Goal: Task Accomplishment & Management: Manage account settings

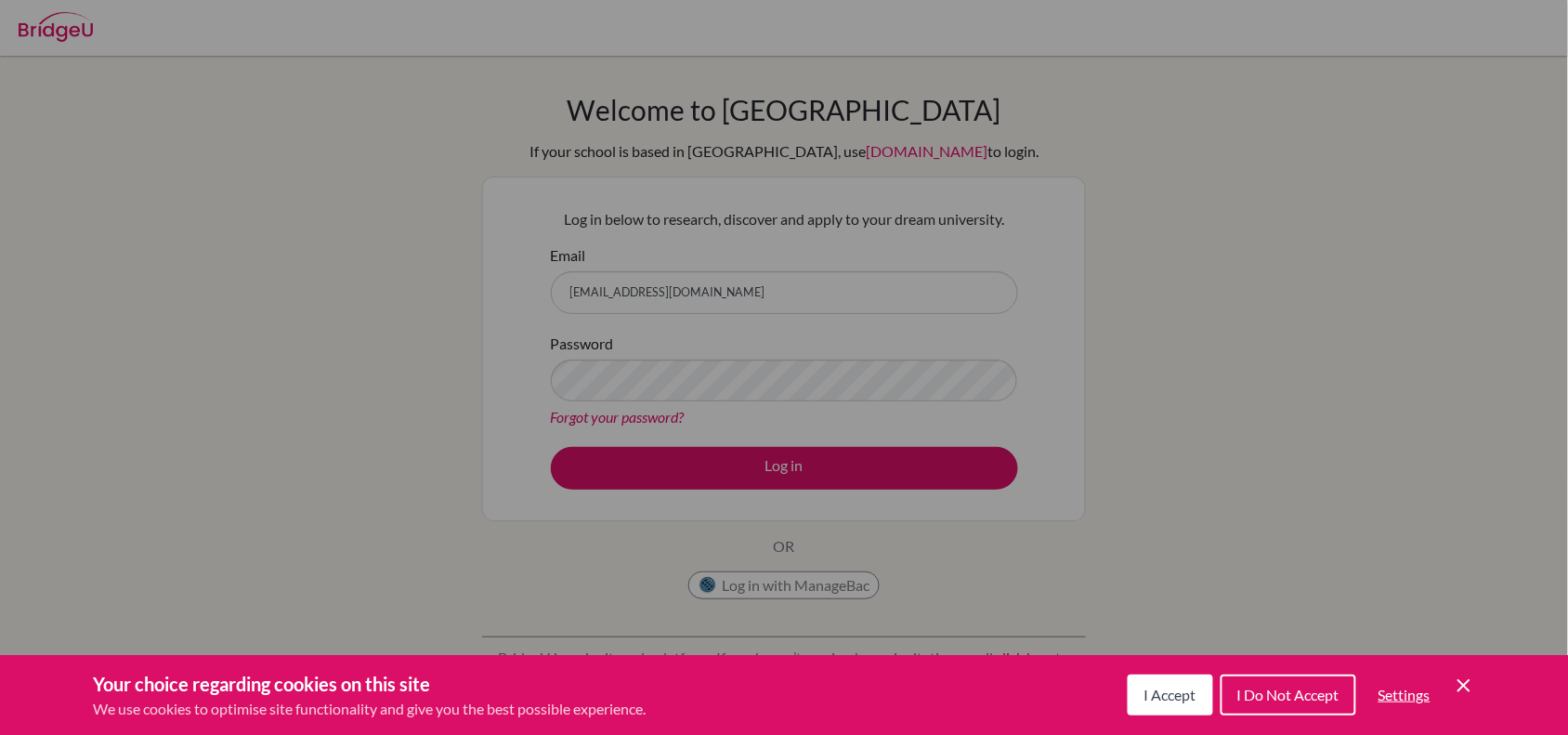
click at [729, 384] on div "Cookie Preferences" at bounding box center [784, 368] width 1568 height 735
click at [1154, 692] on span "I Accept" at bounding box center [1171, 694] width 52 height 17
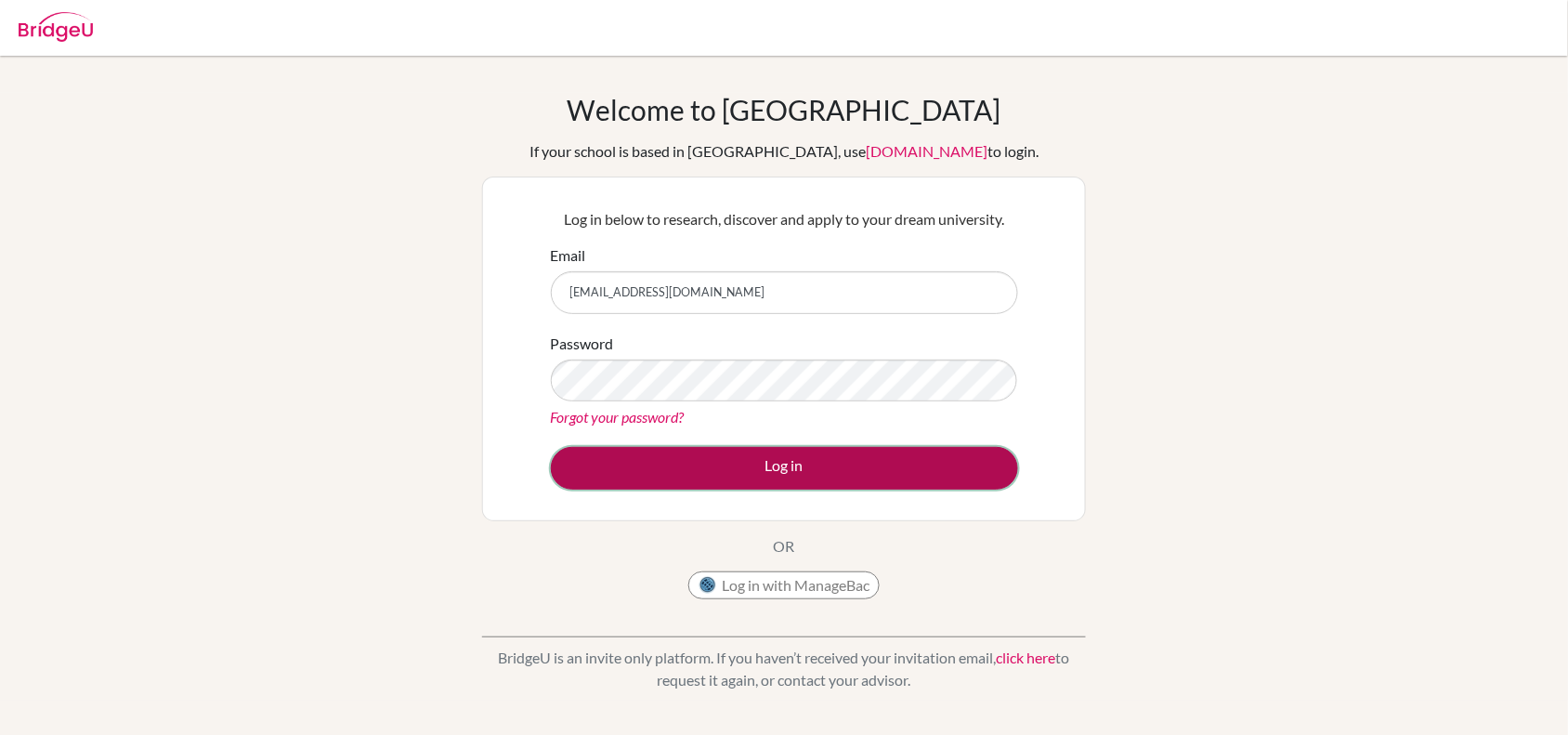
click at [780, 470] on button "Log in" at bounding box center [784, 468] width 467 height 43
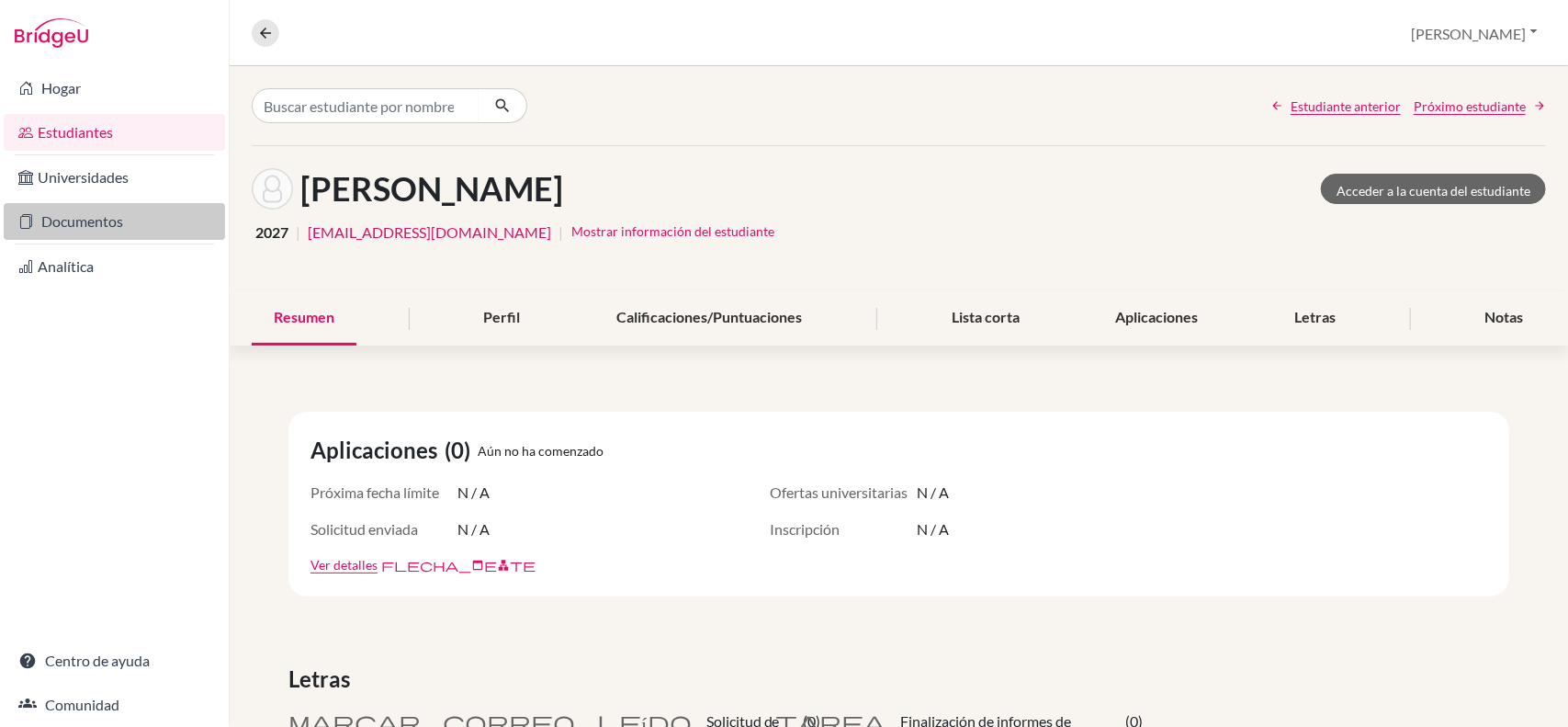
click at [74, 223] on font "Documentos" at bounding box center [83, 221] width 82 height 17
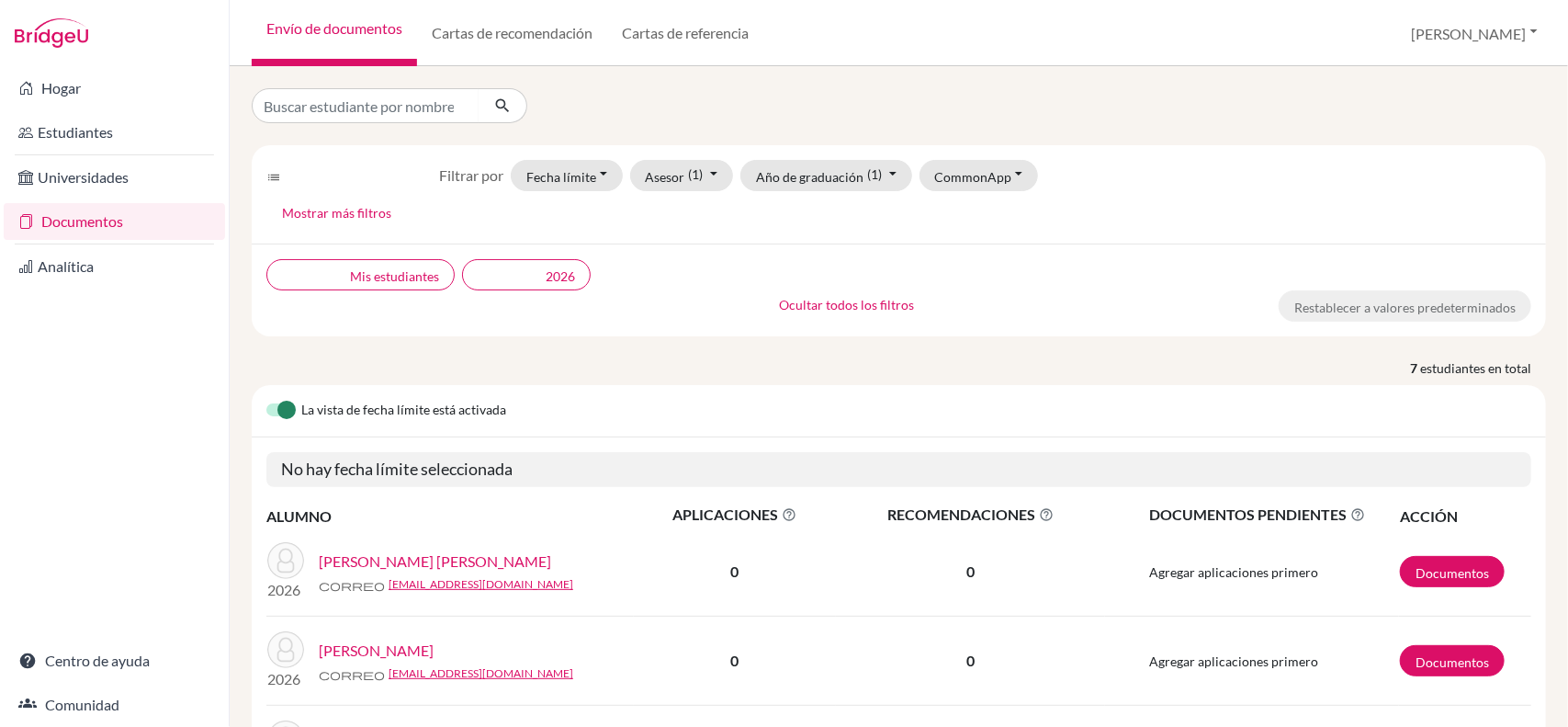
click at [1219, 112] on div at bounding box center [899, 105] width 1322 height 35
click at [105, 98] on link "Hogar" at bounding box center [114, 88] width 221 height 37
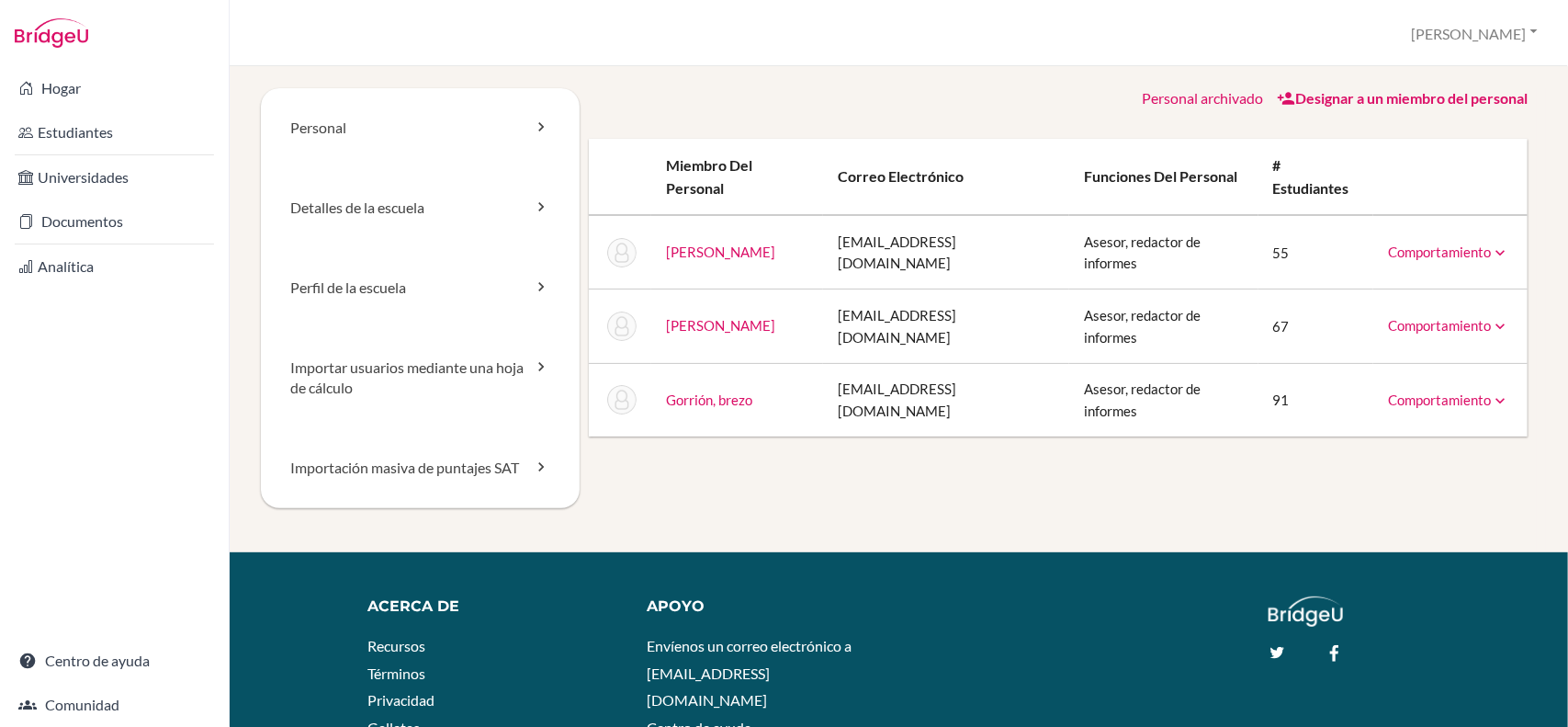
click at [1321, 99] on font "Designar a un miembro del personal" at bounding box center [1411, 98] width 233 height 17
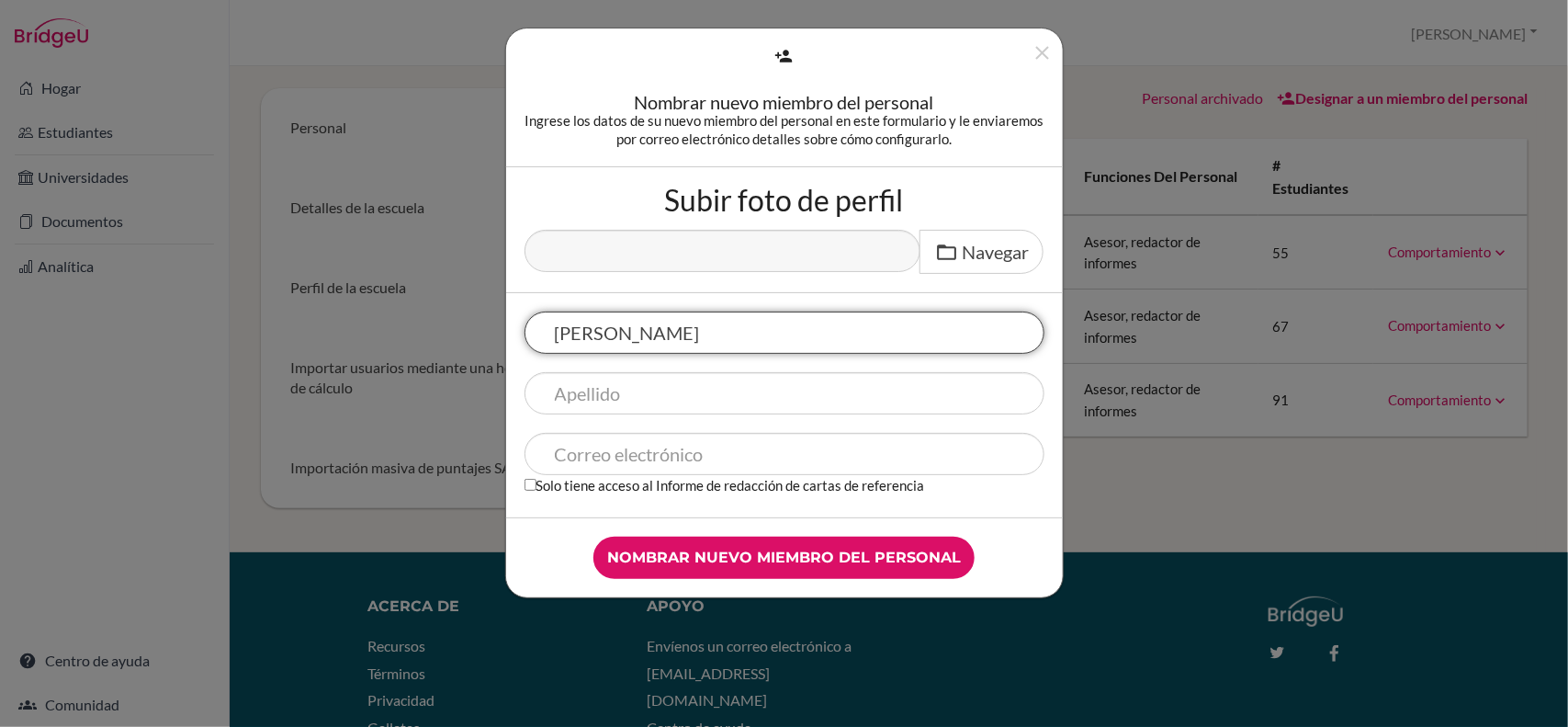
type input "[PERSON_NAME]"
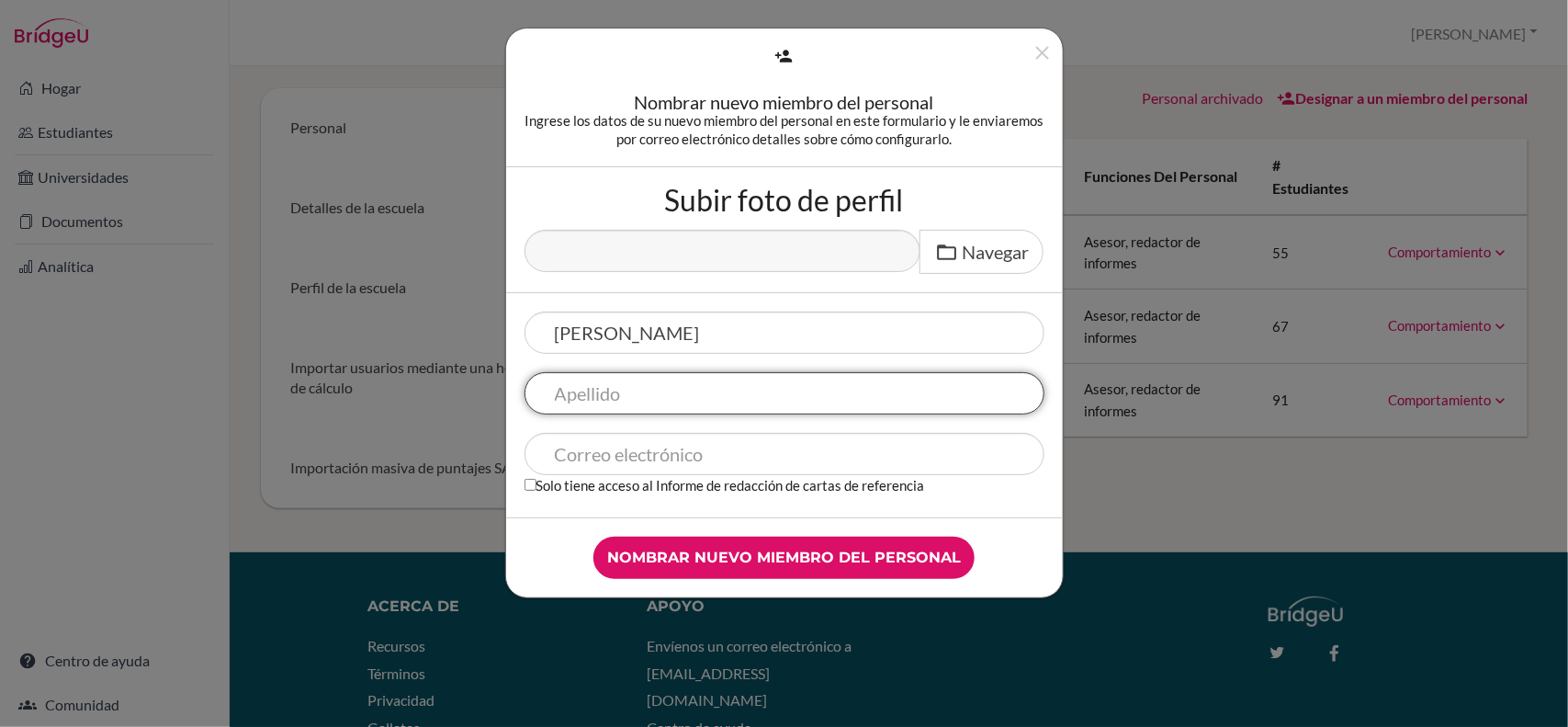
click at [811, 397] on input "text" at bounding box center [785, 393] width 520 height 43
type input "Fournier"
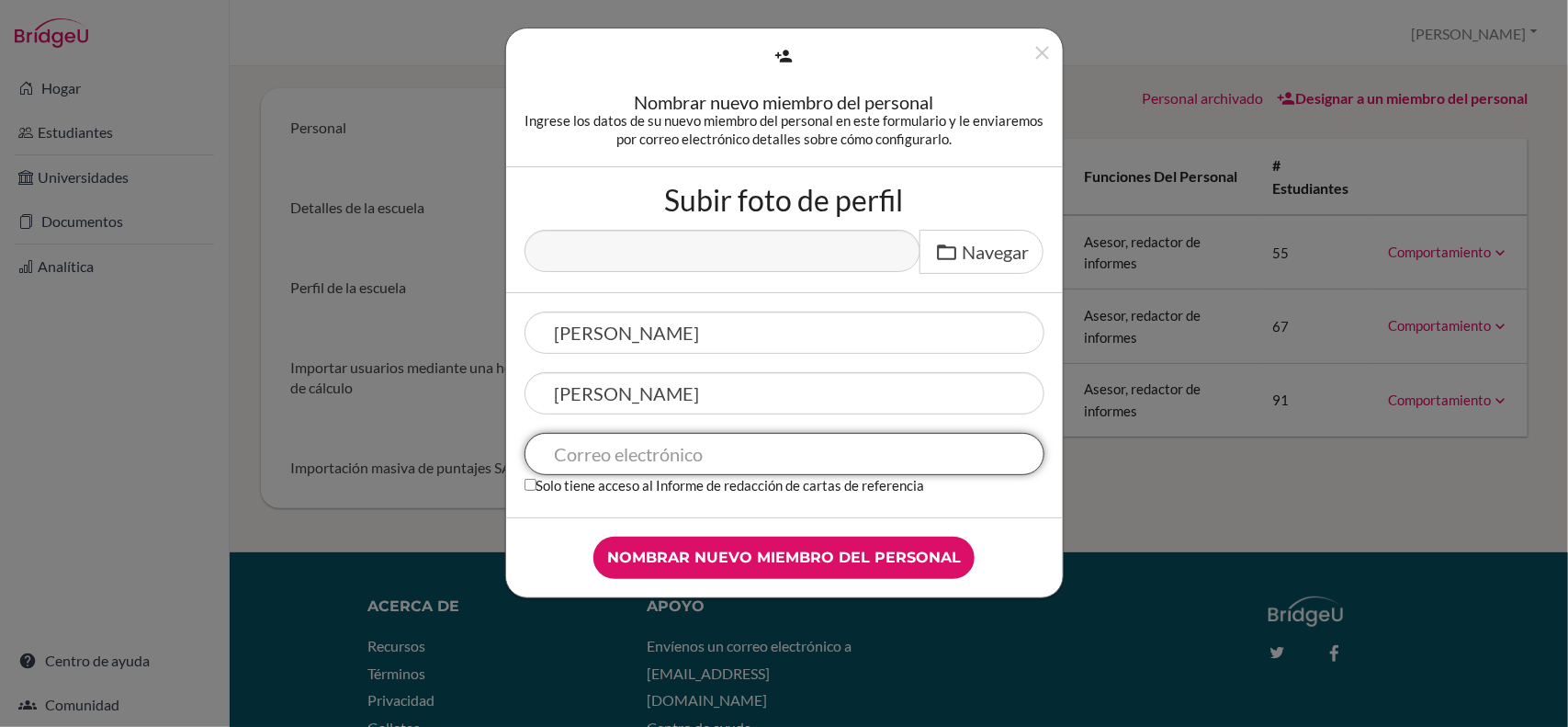
click at [754, 457] on input "text" at bounding box center [785, 454] width 520 height 43
type input "[EMAIL_ADDRESS][DOMAIN_NAME]"
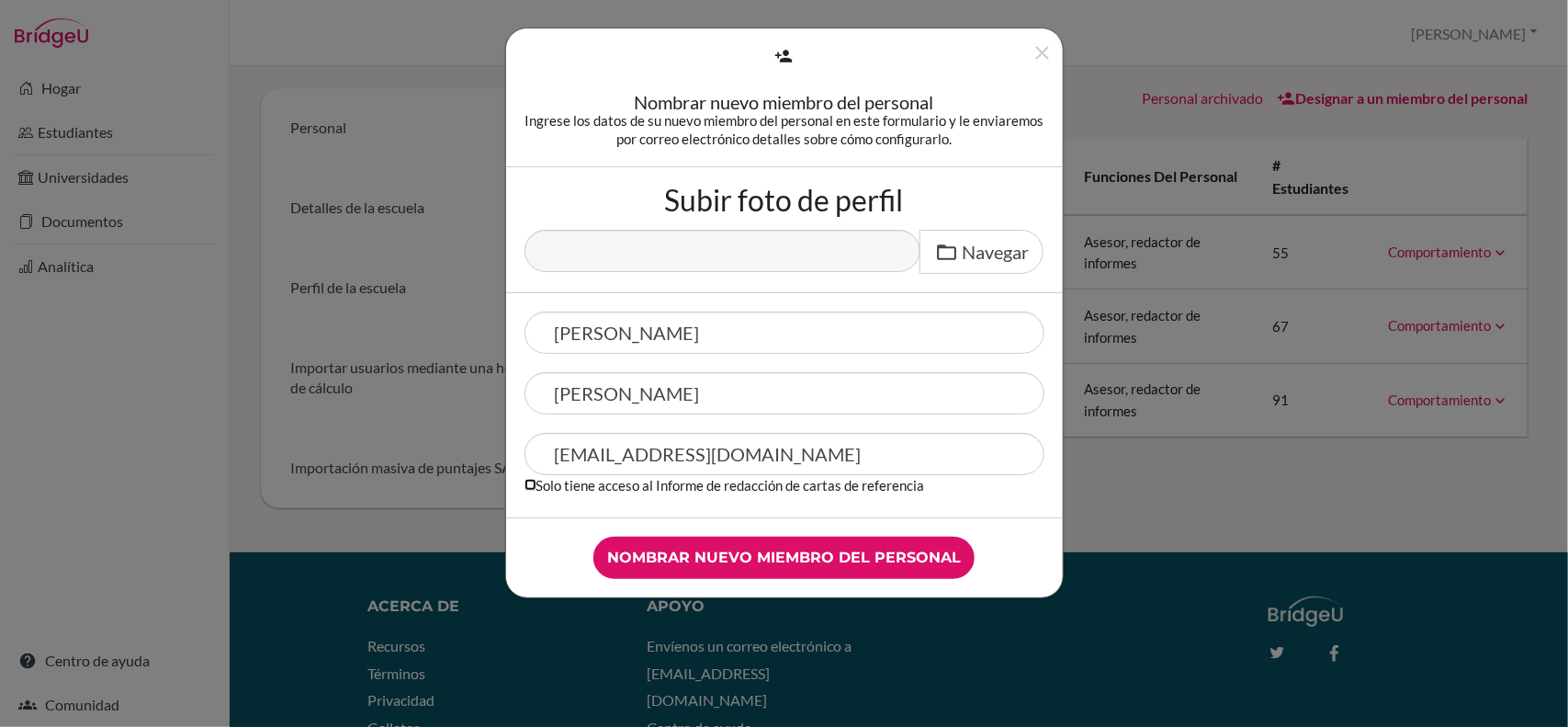
click at [525, 485] on input "Solo tiene acceso al Informe de redacción de cartas de referencia" at bounding box center [531, 484] width 12 height 12
checkbox input "true"
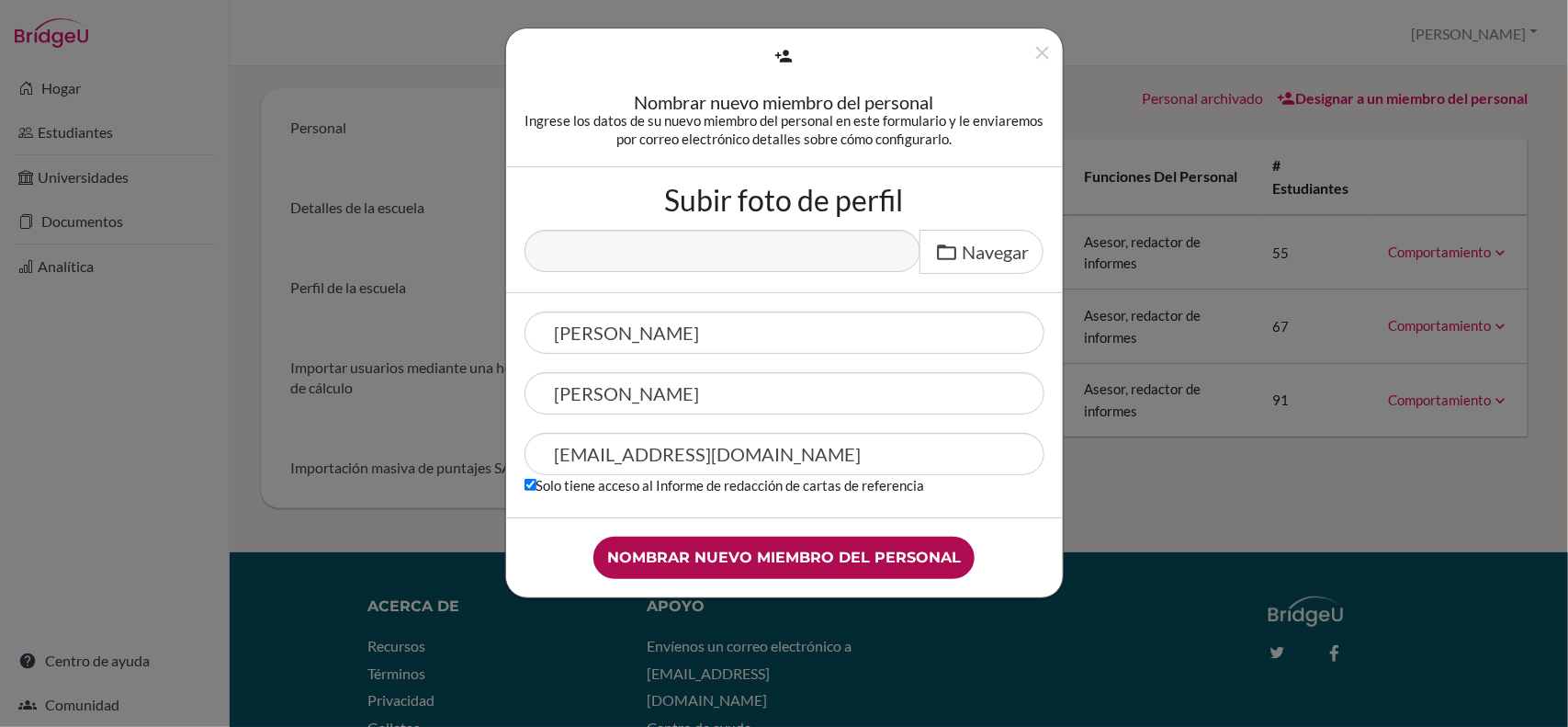
click at [764, 556] on input "Nombrar nuevo miembro del personal" at bounding box center [784, 557] width 382 height 43
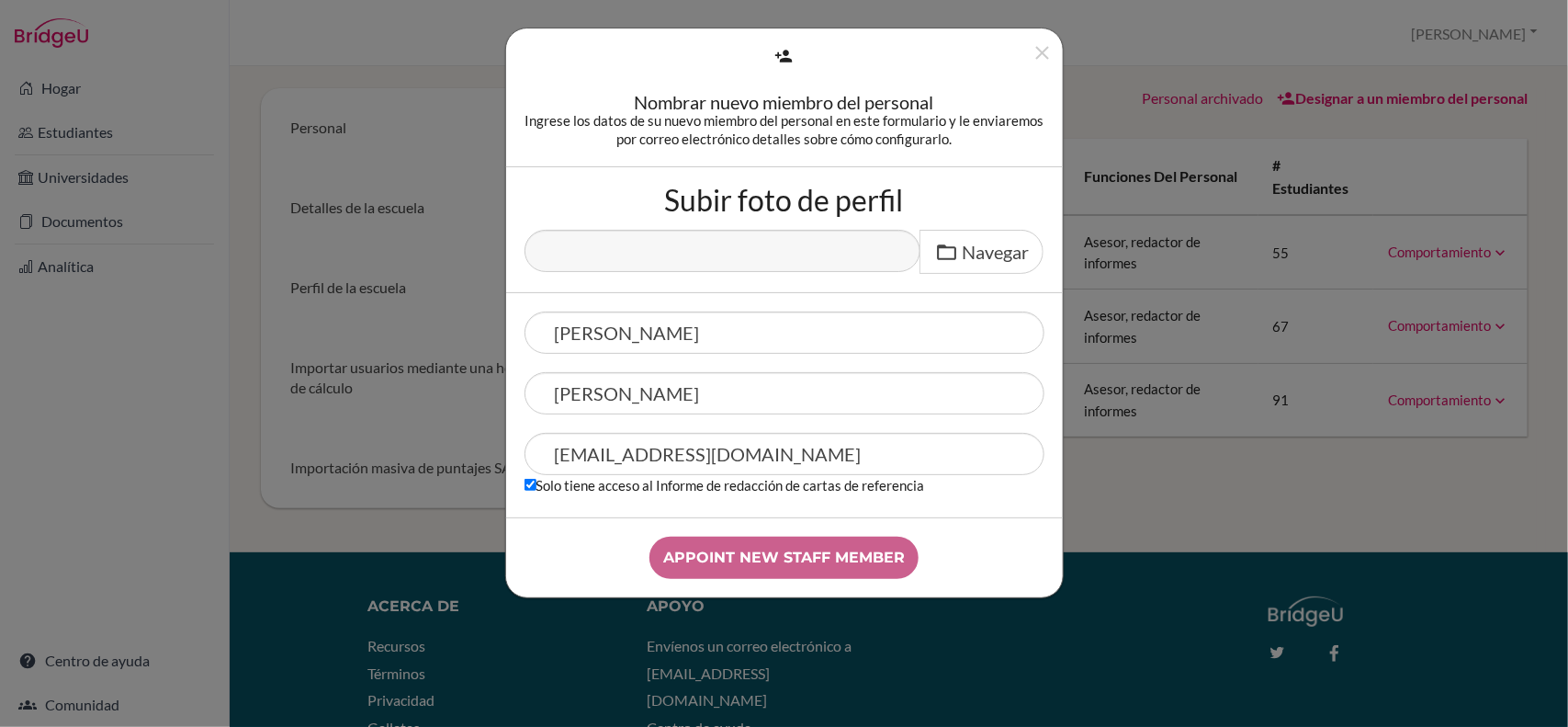
type input "Appoint new staff member"
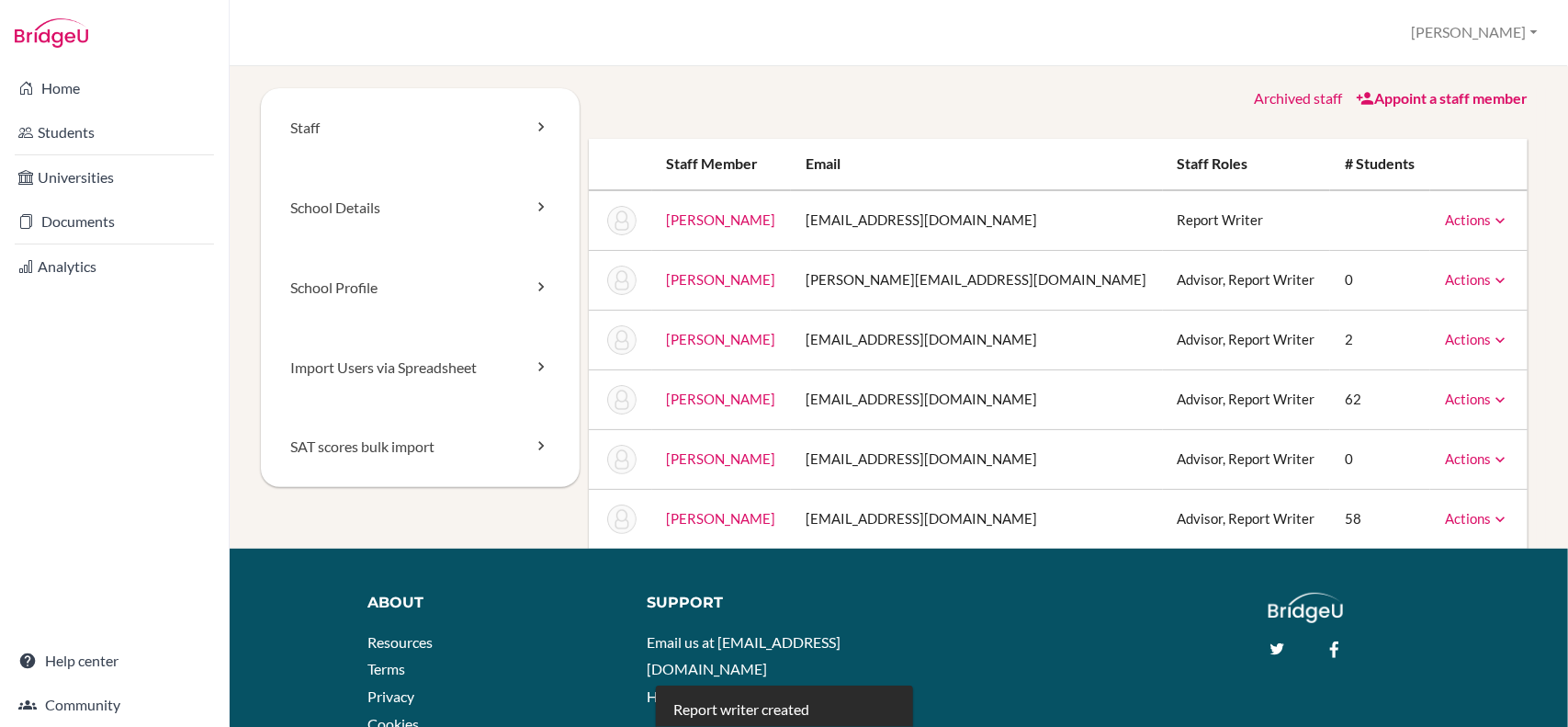
click at [1356, 103] on icon at bounding box center [1365, 98] width 18 height 18
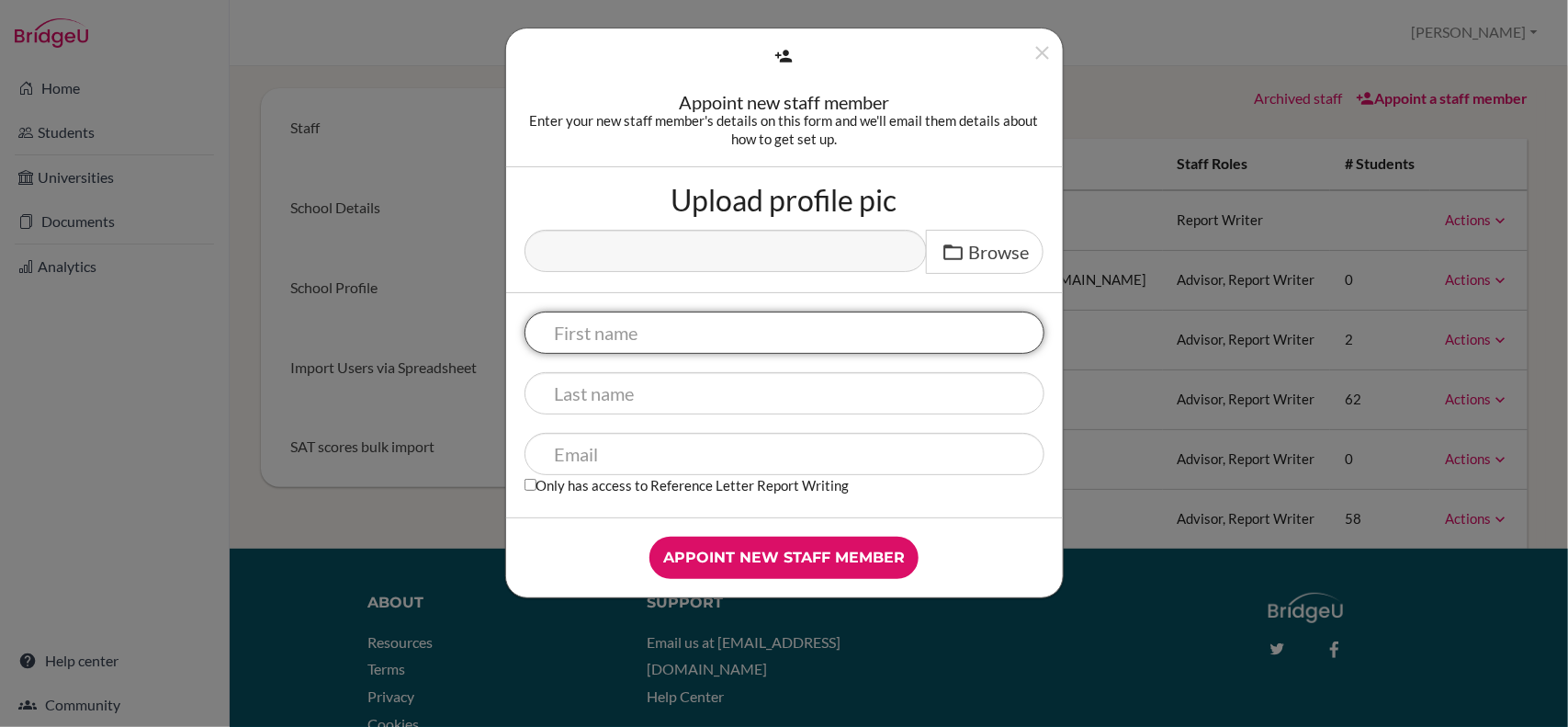
click at [822, 328] on input "text" at bounding box center [785, 332] width 520 height 43
type input "Toby"
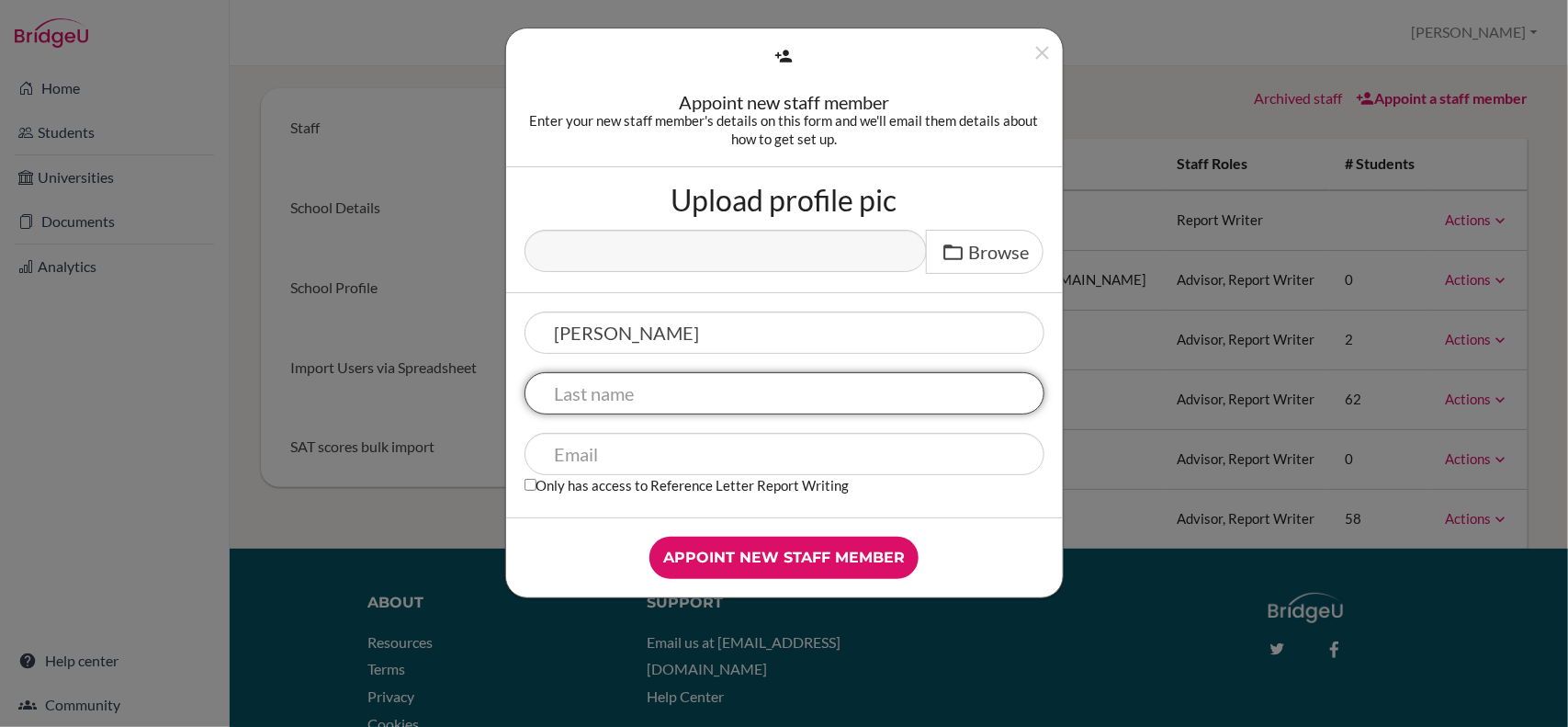
click at [791, 392] on input "text" at bounding box center [785, 393] width 520 height 43
type input "Williams"
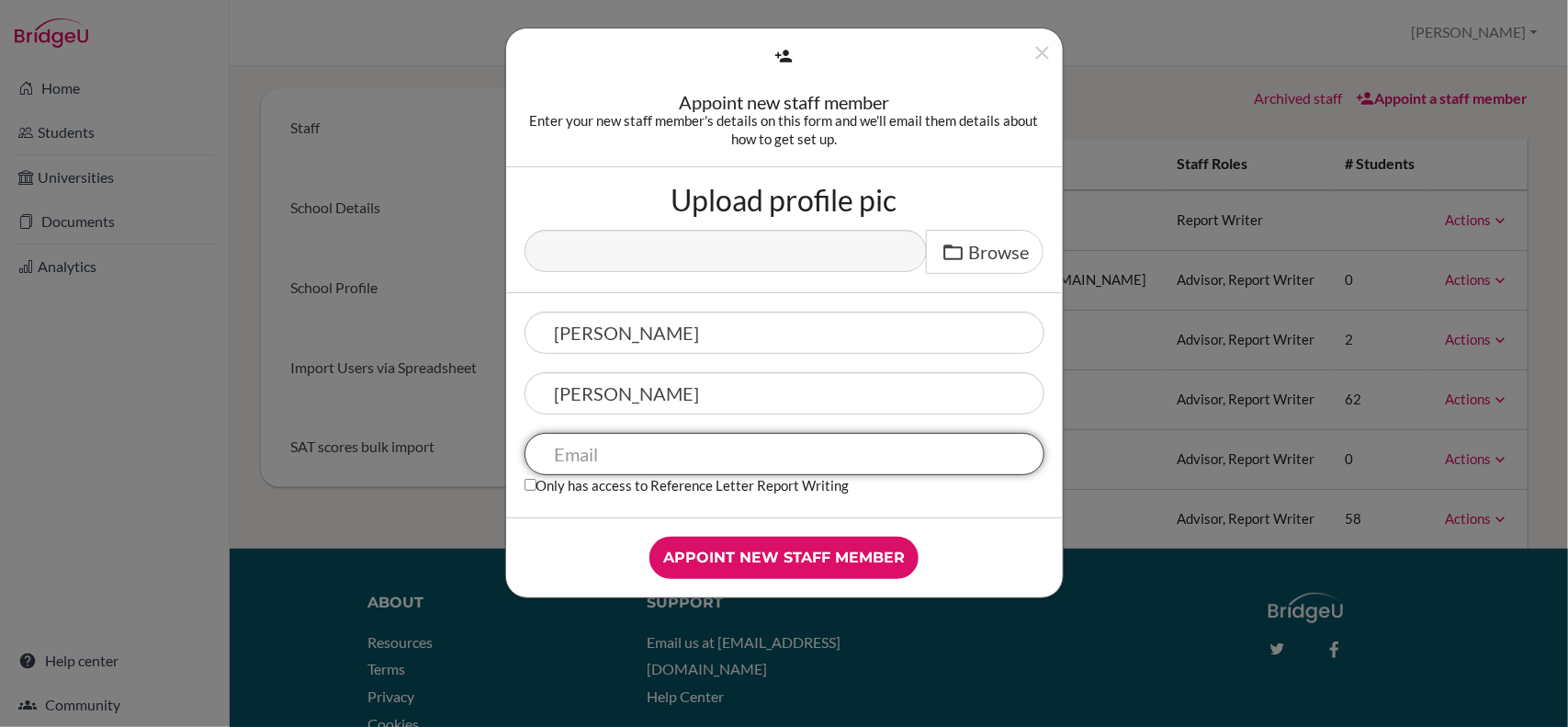
click at [662, 453] on input "text" at bounding box center [785, 454] width 520 height 43
type input "[EMAIL_ADDRESS][DOMAIN_NAME]"
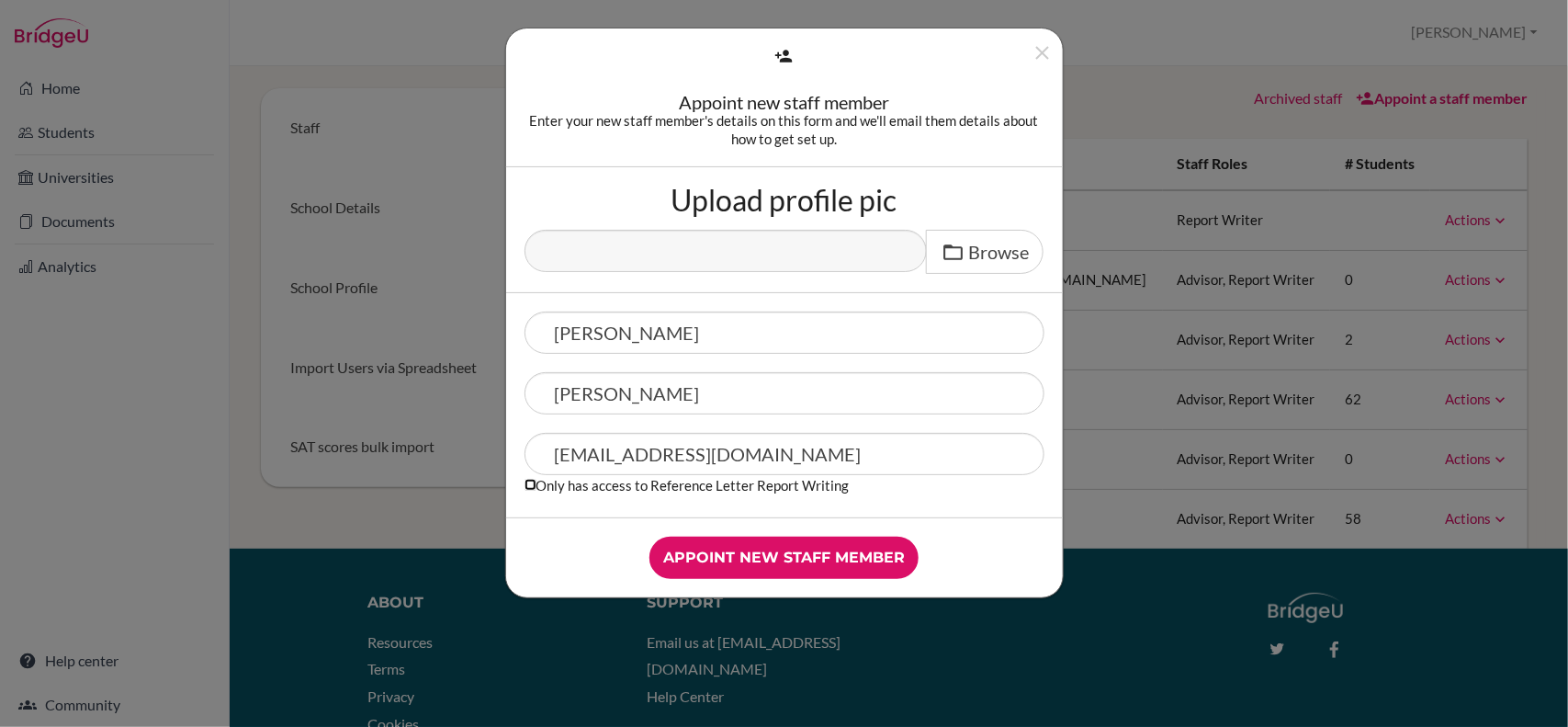
click at [530, 484] on input "Only has access to Reference Letter Report Writing" at bounding box center [531, 484] width 12 height 12
checkbox input "true"
click at [796, 558] on input "Appoint new staff member" at bounding box center [784, 557] width 270 height 43
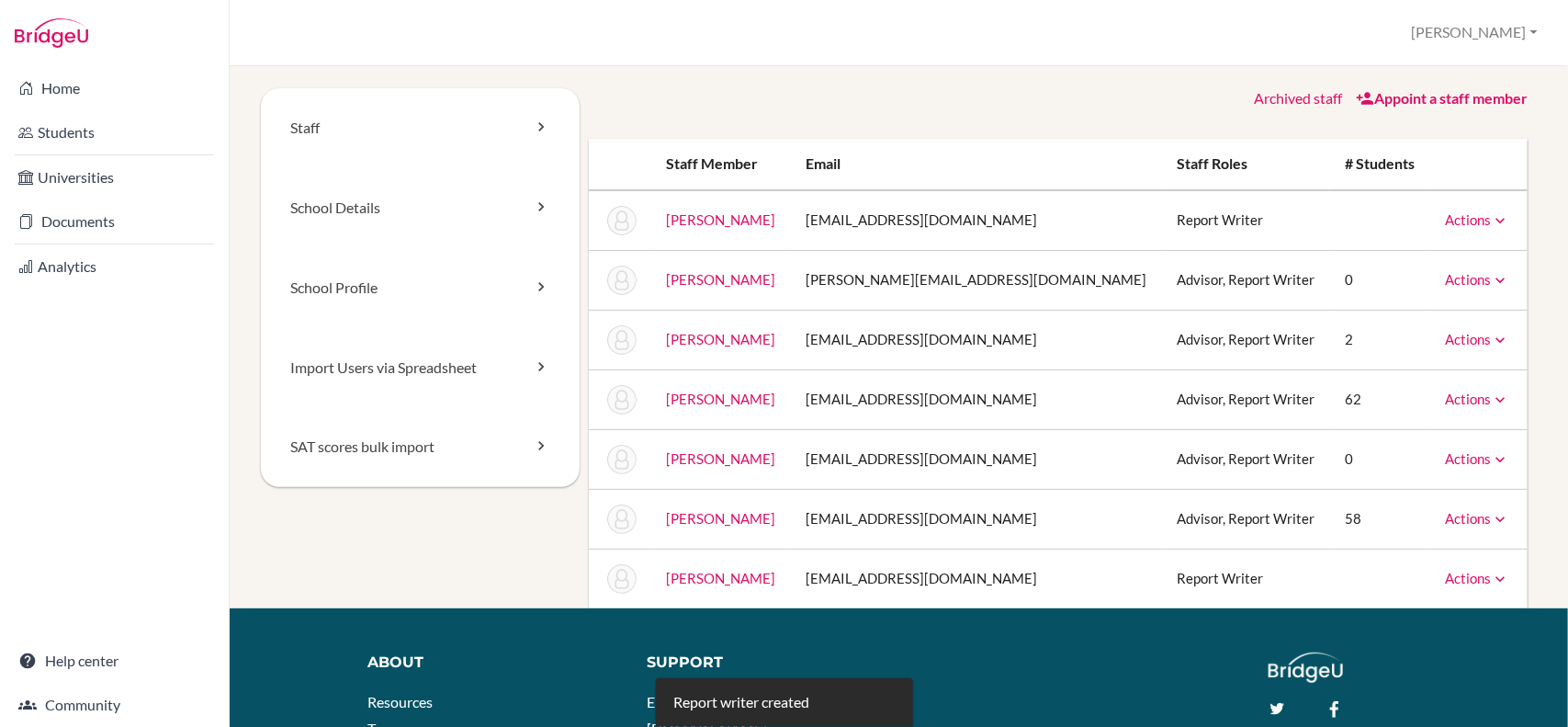
click at [1356, 101] on icon at bounding box center [1365, 98] width 18 height 18
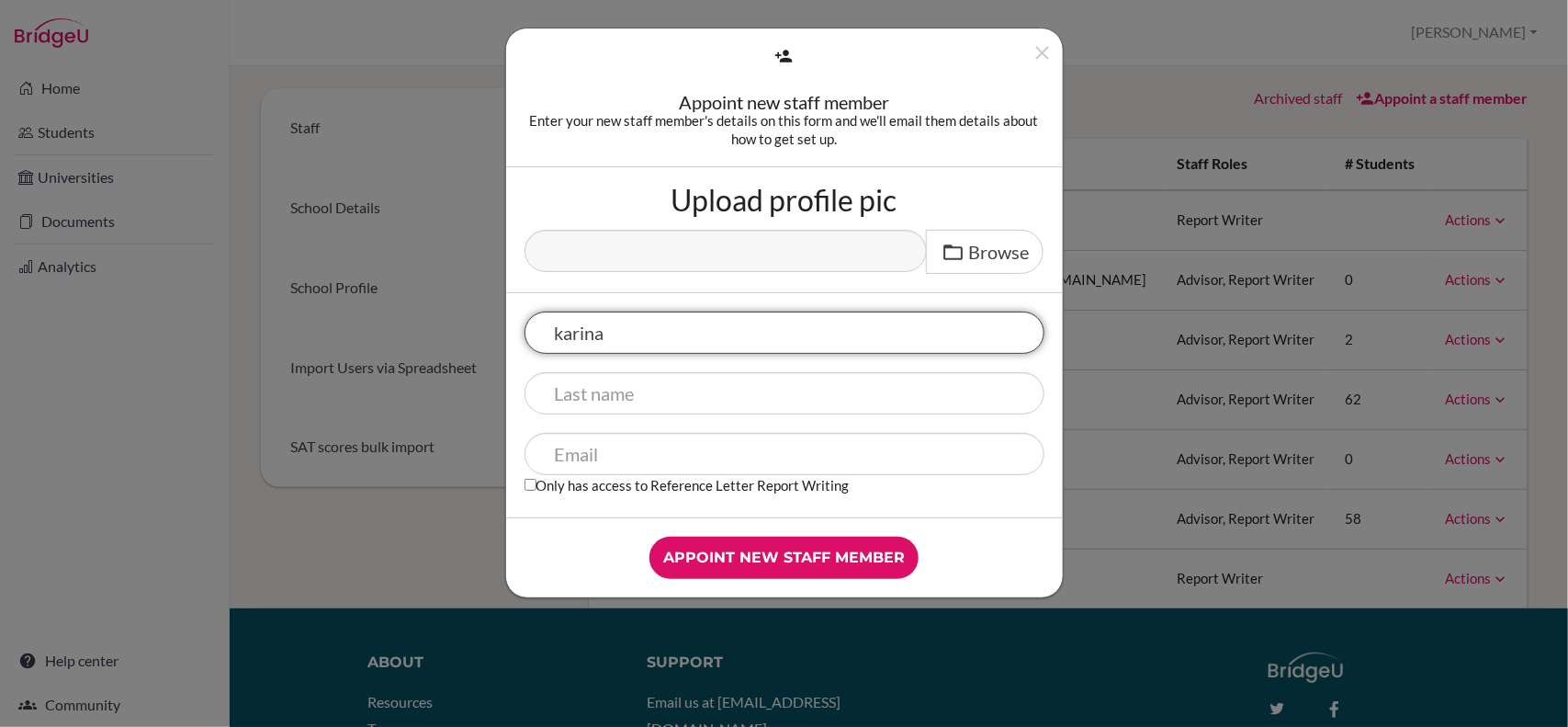
type input "karina"
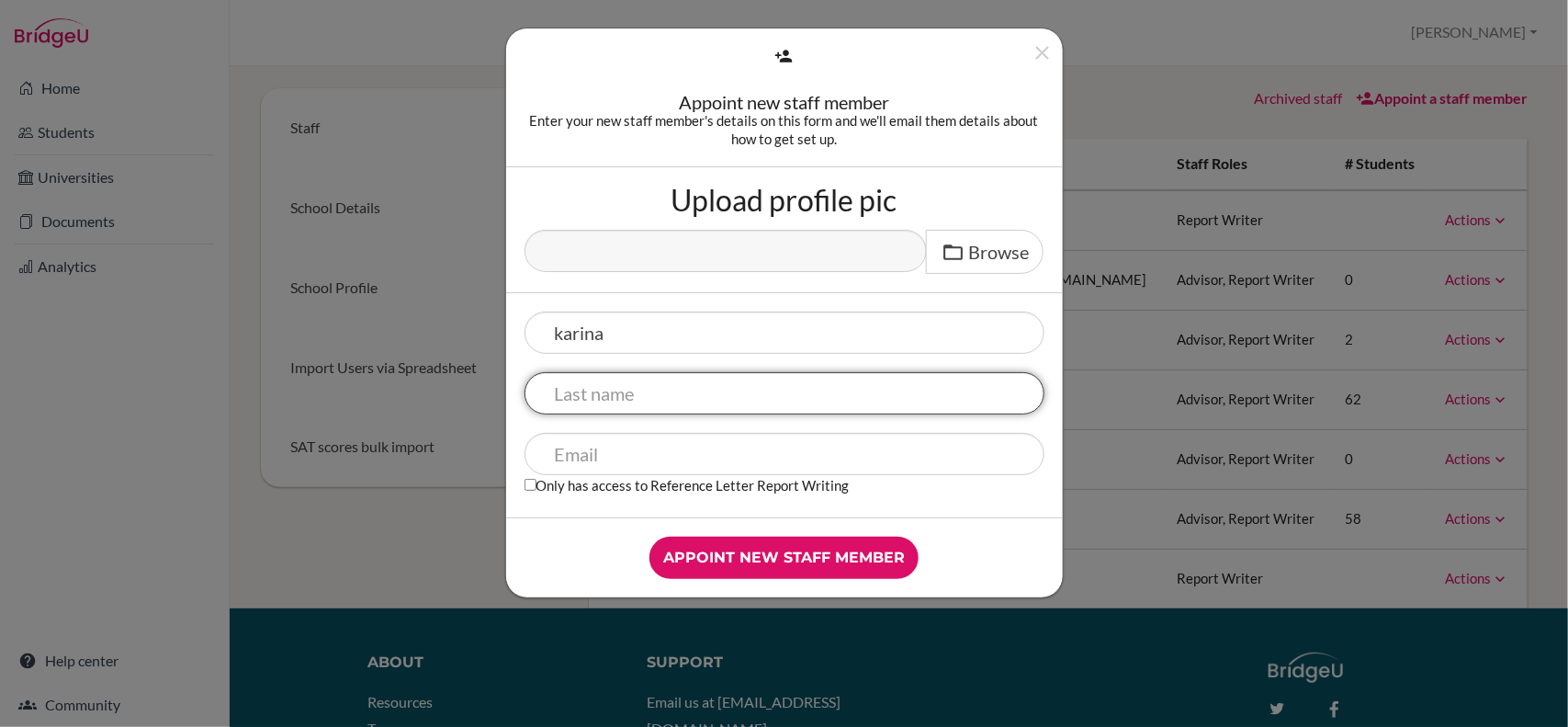
click at [714, 405] on input "text" at bounding box center [785, 393] width 520 height 43
click at [639, 400] on input "Jaime Or0zco" at bounding box center [785, 393] width 520 height 43
type input "Jaime Orozco"
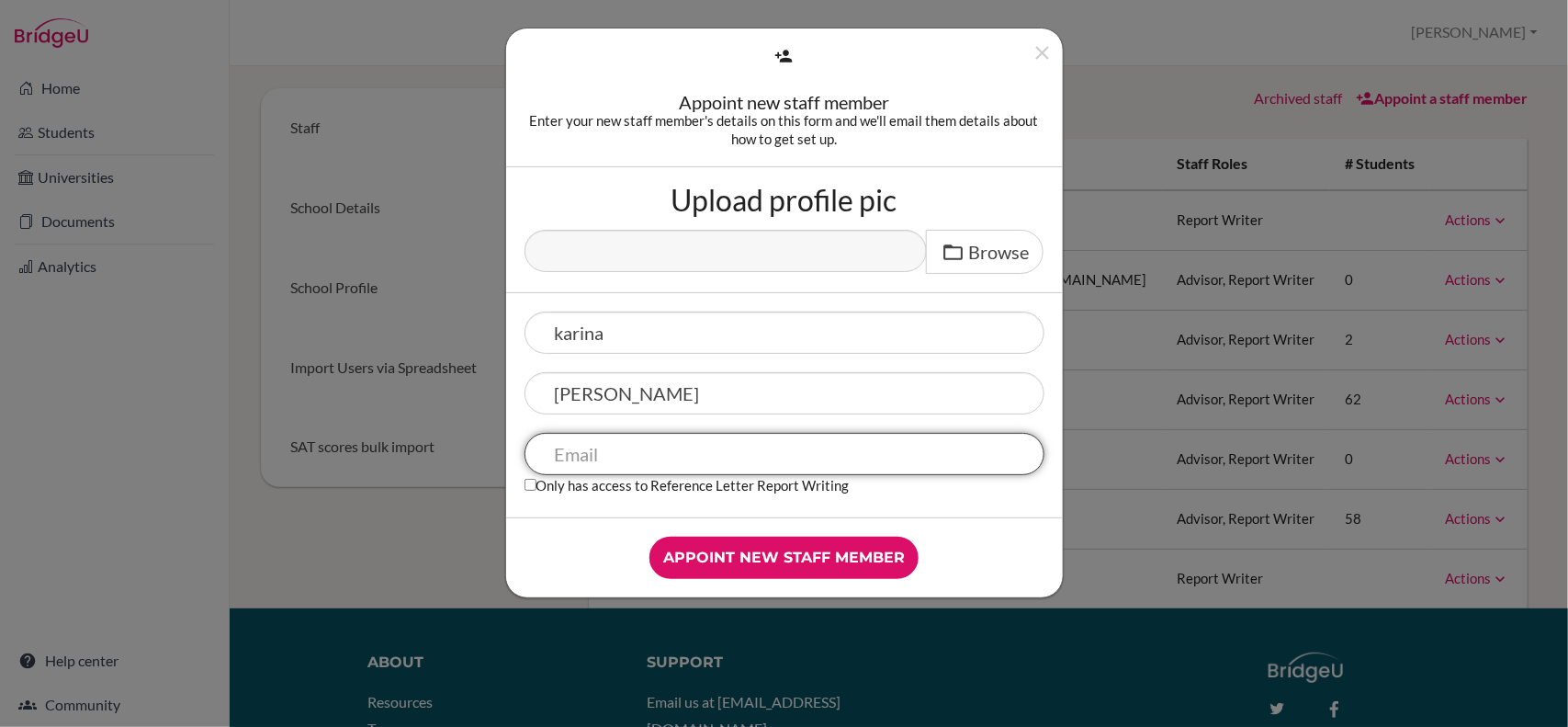
click at [581, 452] on input "text" at bounding box center [785, 454] width 520 height 43
type input "[EMAIL_ADDRESS][DOMAIN_NAME]"
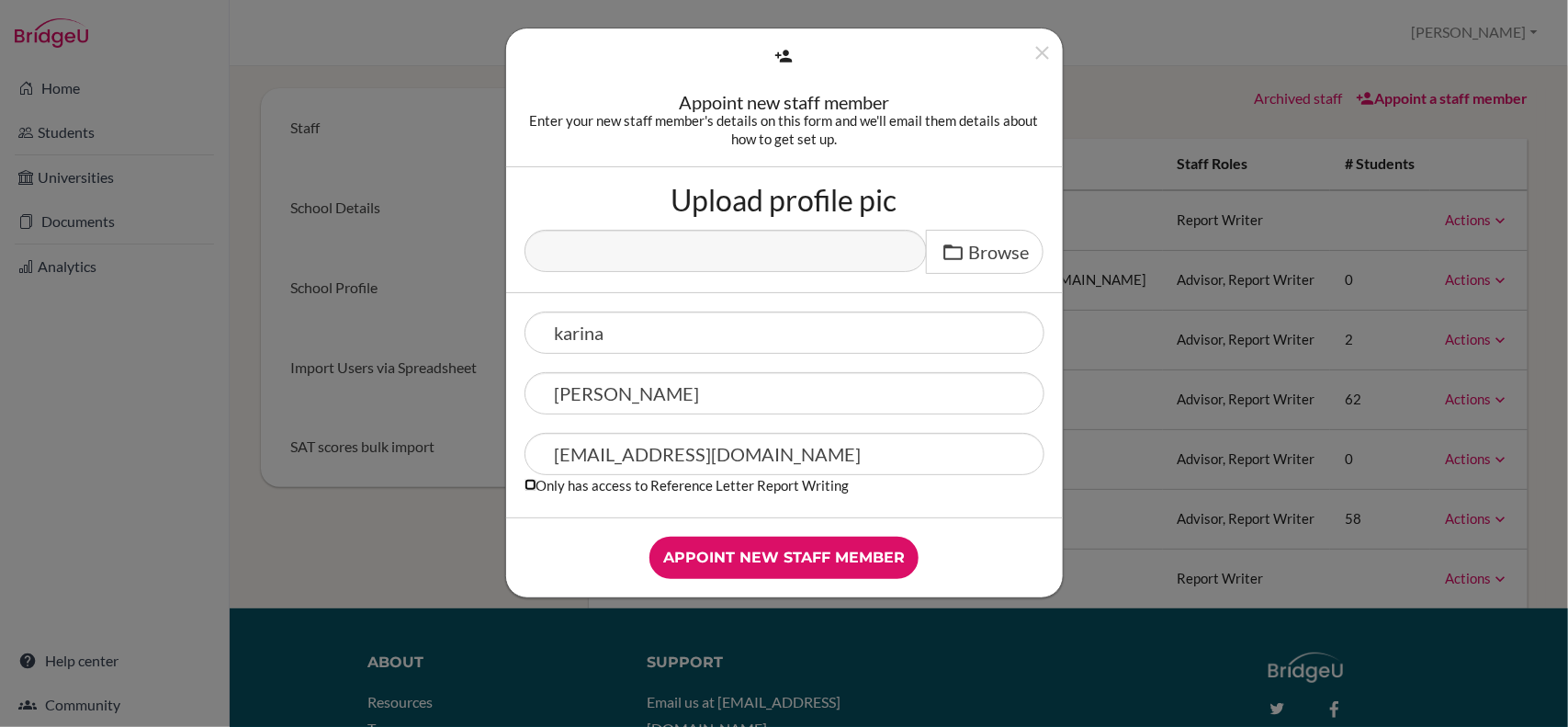
click at [530, 488] on input "Only has access to Reference Letter Report Writing" at bounding box center [531, 484] width 12 height 12
checkbox input "true"
click at [737, 551] on input "Appoint new staff member" at bounding box center [784, 557] width 270 height 43
